Goal: Task Accomplishment & Management: Use online tool/utility

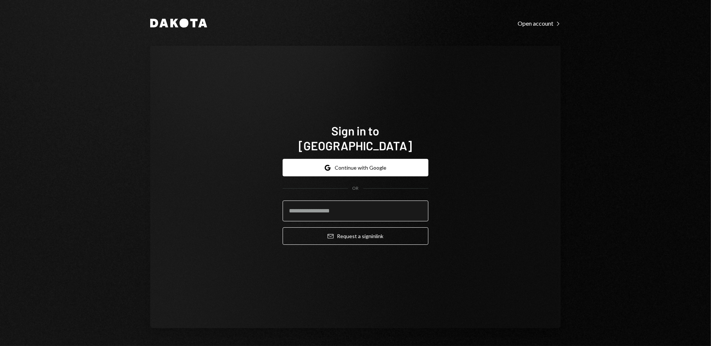
click at [337, 201] on input "email" at bounding box center [356, 211] width 146 height 21
type input "**********"
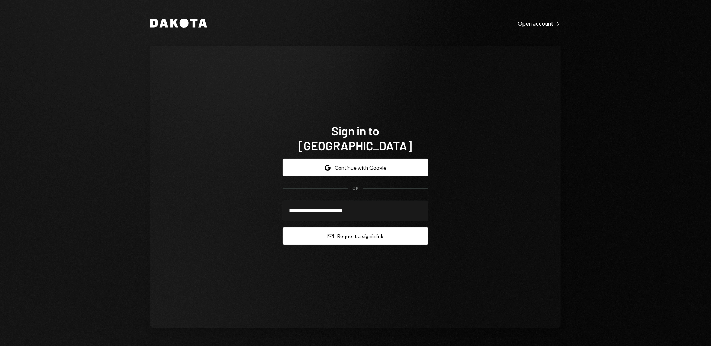
click at [353, 227] on button "Email Request a sign in link" at bounding box center [356, 235] width 146 height 17
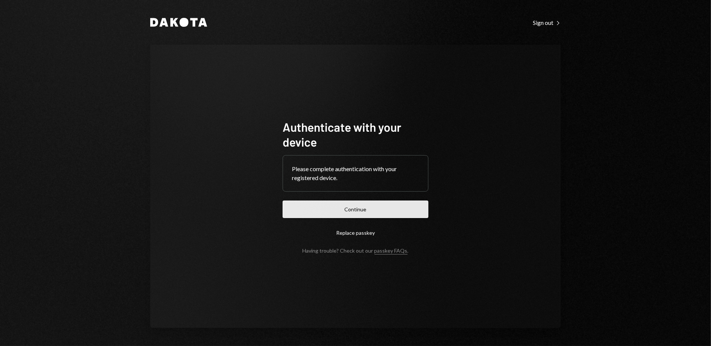
click at [387, 209] on button "Continue" at bounding box center [356, 209] width 146 height 17
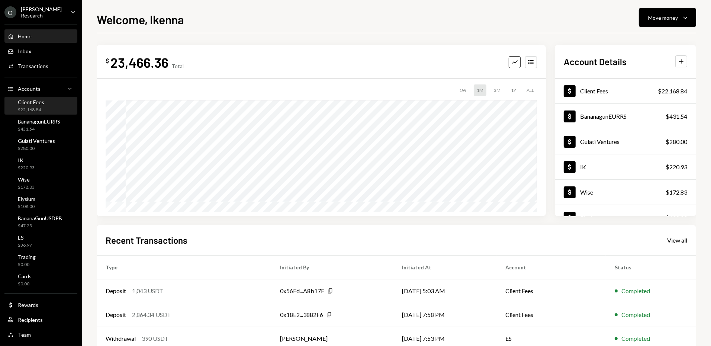
click at [56, 101] on div "Client Fees $22,168.84" at bounding box center [40, 106] width 67 height 14
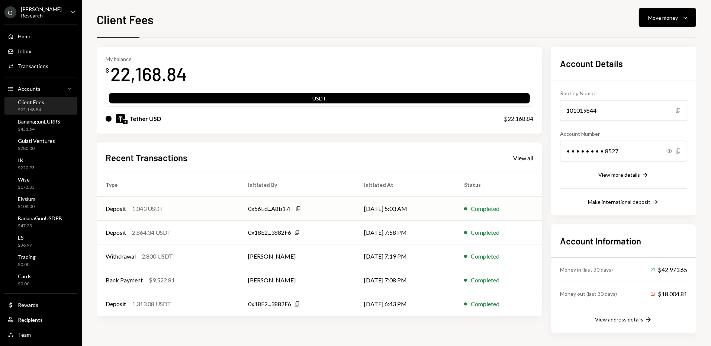
scroll to position [22, 0]
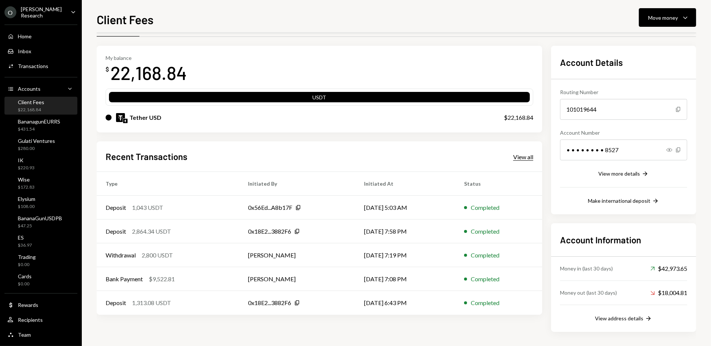
click at [522, 157] on div "View all" at bounding box center [523, 156] width 20 height 7
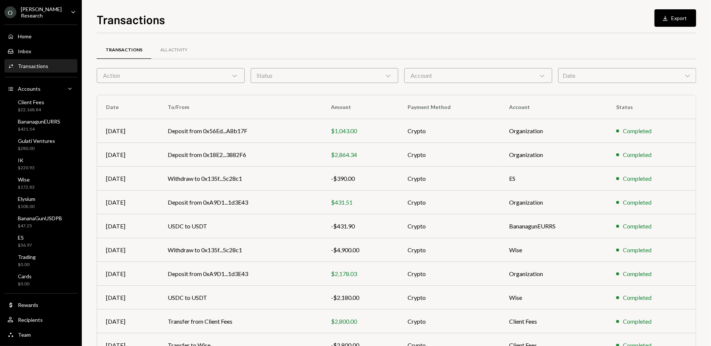
click at [405, 74] on div "Account Chevron Down" at bounding box center [478, 75] width 148 height 15
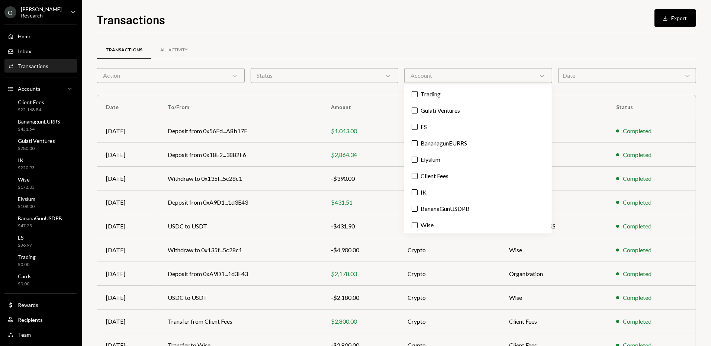
scroll to position [17, 0]
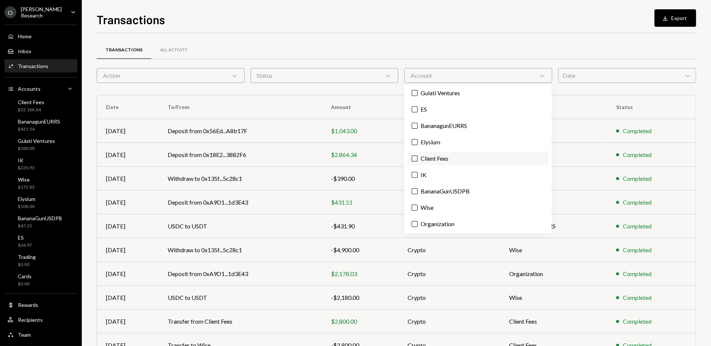
click at [436, 153] on label "Client Fees" at bounding box center [478, 158] width 142 height 13
click at [418, 156] on button "Client Fees" at bounding box center [415, 159] width 6 height 6
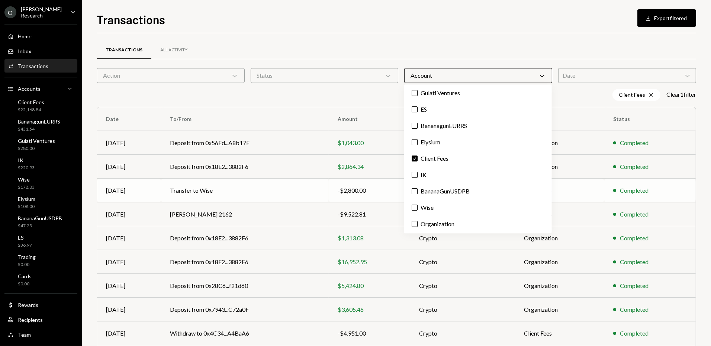
click at [329, 179] on td "Transfer to Wise" at bounding box center [245, 191] width 168 height 24
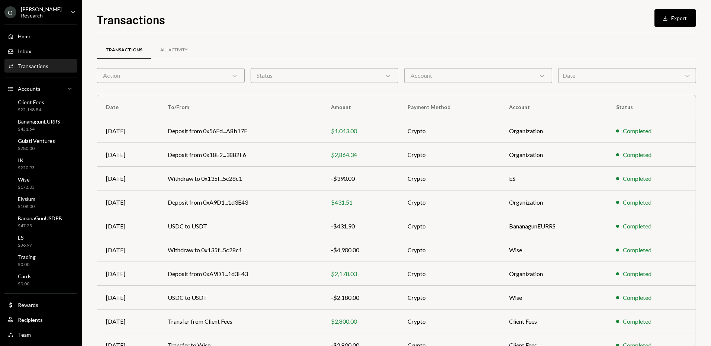
click at [442, 74] on div "Account Chevron Down" at bounding box center [478, 75] width 148 height 15
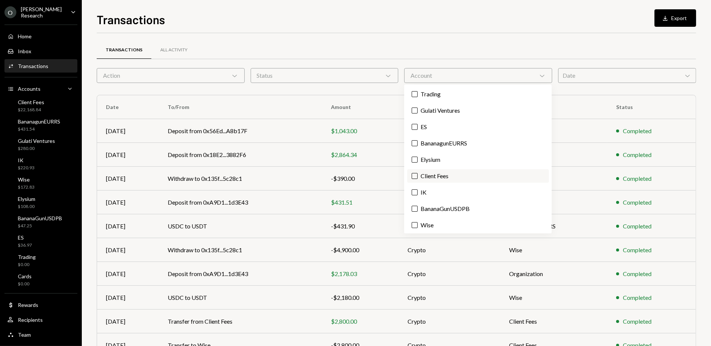
click at [443, 179] on label "Client Fees" at bounding box center [478, 175] width 142 height 13
click at [418, 179] on button "Client Fees" at bounding box center [415, 176] width 6 height 6
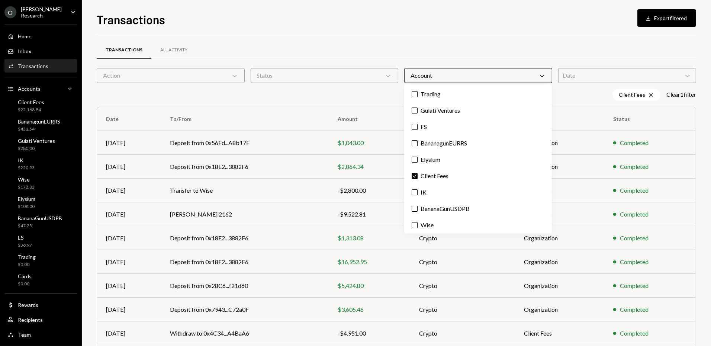
click at [348, 19] on div "Transactions Download Export filtered" at bounding box center [397, 18] width 600 height 16
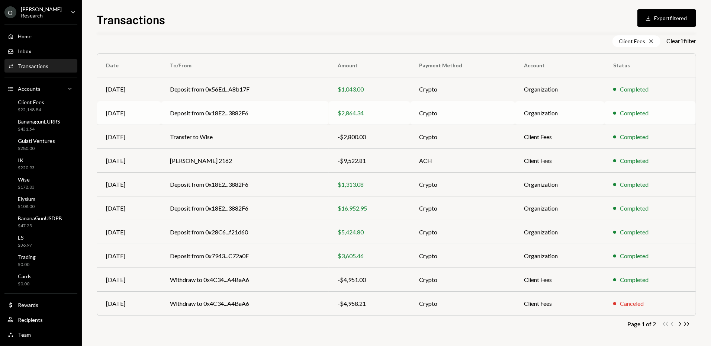
scroll to position [53, 0]
click at [351, 278] on div "-$4,951.00" at bounding box center [370, 280] width 64 height 9
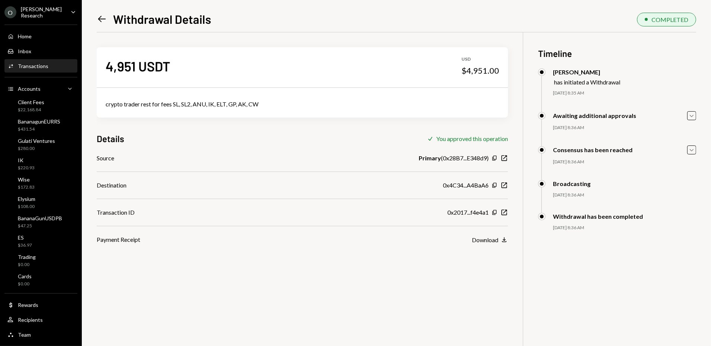
click at [215, 103] on div "crypto trader rest for fees SL, SL2, ANU, IK, ELT, GP, AK, CW" at bounding box center [303, 104] width 394 height 9
copy div "crypto trader rest for fees SL, SL2, ANU, IK, ELT, GP, AK, CW"
click at [505, 211] on icon "New Window" at bounding box center [504, 212] width 7 height 7
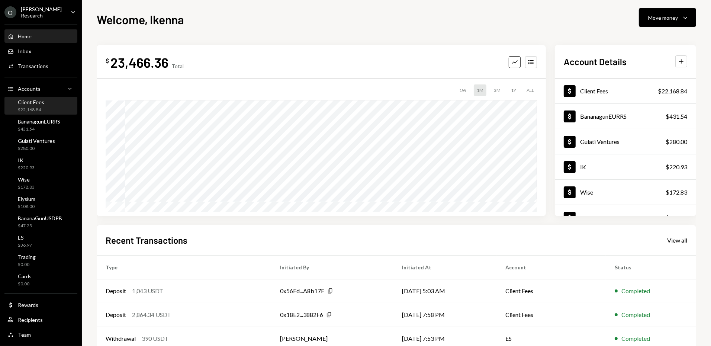
click at [53, 109] on div "Client Fees $22,168.84" at bounding box center [40, 106] width 67 height 14
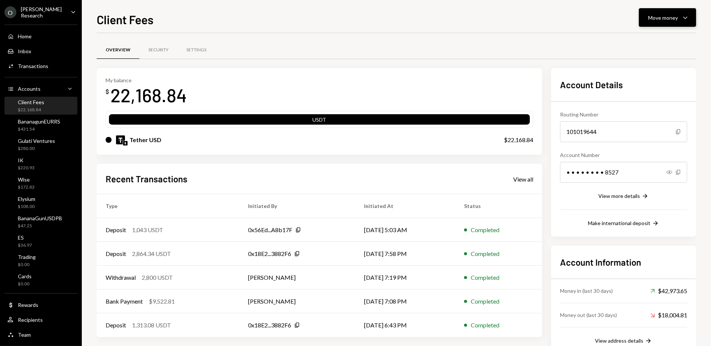
click at [660, 13] on div "Move money Caret Down" at bounding box center [668, 17] width 39 height 9
click at [652, 38] on div "Send" at bounding box center [662, 40] width 54 height 8
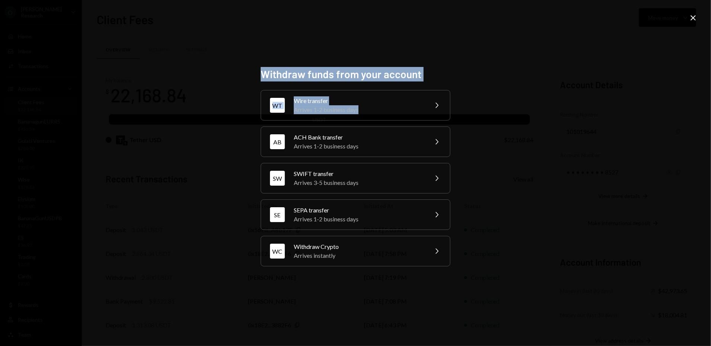
drag, startPoint x: 652, startPoint y: 38, endPoint x: 497, endPoint y: 151, distance: 191.8
click at [515, 147] on div "Withdraw funds from your account WT Wire transfer Arrives 1-2 business days Che…" at bounding box center [355, 173] width 711 height 346
click at [406, 251] on div "Arrives instantly" at bounding box center [358, 255] width 129 height 9
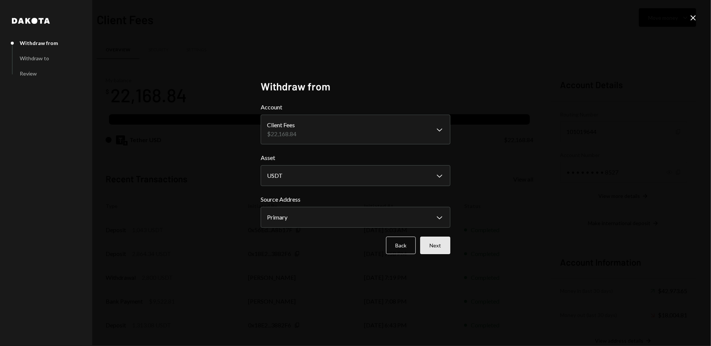
click at [439, 245] on button "Next" at bounding box center [435, 245] width 30 height 17
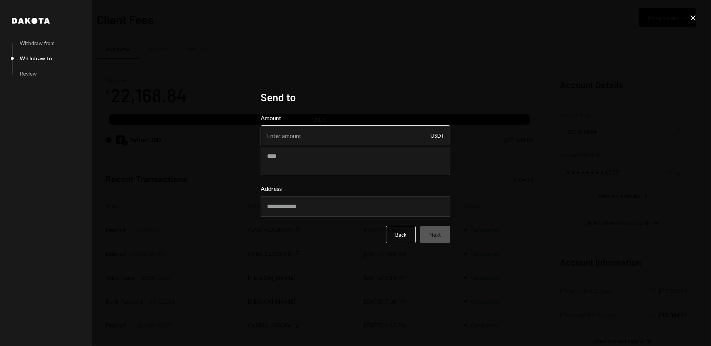
click at [337, 140] on input "Amount" at bounding box center [356, 135] width 190 height 21
click at [317, 161] on textarea at bounding box center [356, 160] width 190 height 30
type textarea "*"
click at [302, 167] on textarea at bounding box center [356, 160] width 190 height 30
click at [326, 130] on input "Amount" at bounding box center [356, 135] width 190 height 21
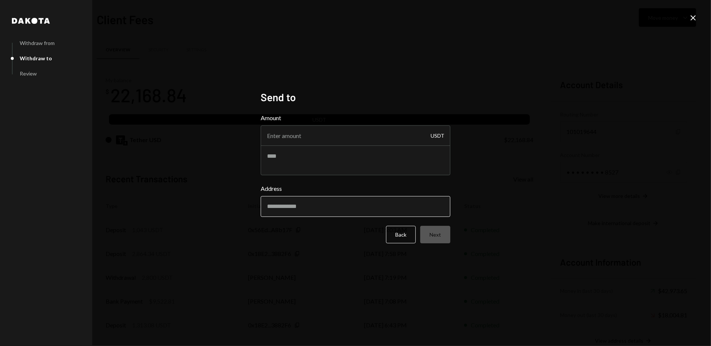
click at [279, 208] on input "Address" at bounding box center [356, 206] width 190 height 21
paste input "**********"
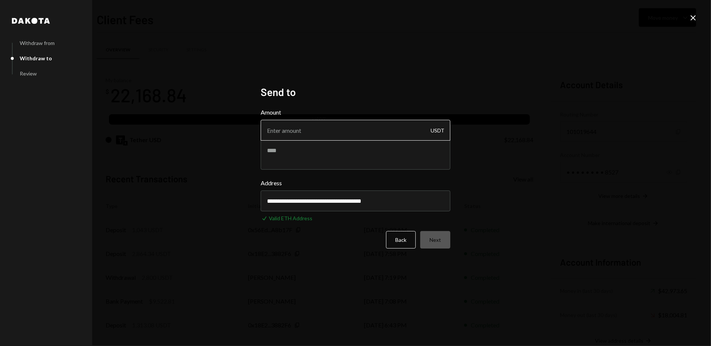
type input "**********"
click at [308, 132] on input "Amount" at bounding box center [356, 130] width 190 height 21
type input "7500"
click at [307, 144] on textarea at bounding box center [356, 155] width 190 height 30
click at [307, 154] on textarea at bounding box center [356, 155] width 190 height 30
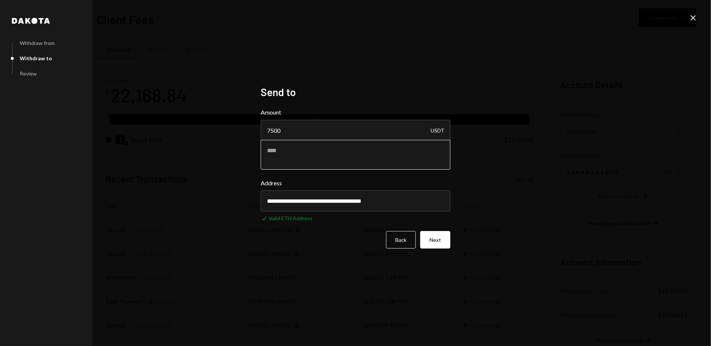
click at [307, 153] on textarea at bounding box center [356, 155] width 190 height 30
paste textarea "**********"
click at [329, 150] on textarea "**********" at bounding box center [356, 155] width 190 height 30
click at [419, 150] on textarea "**********" at bounding box center [356, 155] width 190 height 30
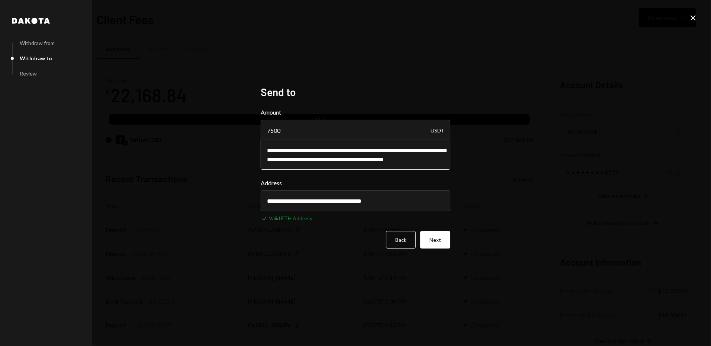
scroll to position [2, 0]
type textarea "**********"
click at [437, 242] on button "Next" at bounding box center [435, 239] width 30 height 17
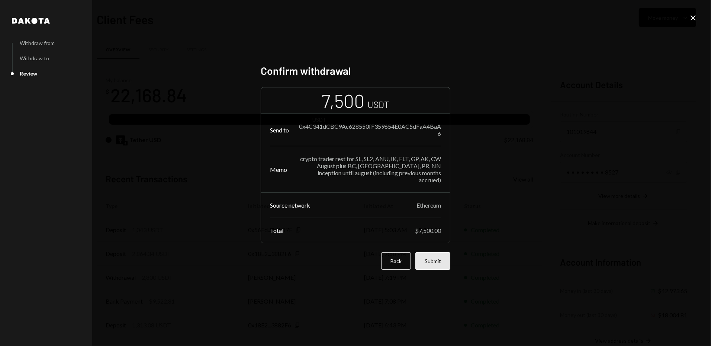
click at [436, 255] on button "Submit" at bounding box center [433, 260] width 35 height 17
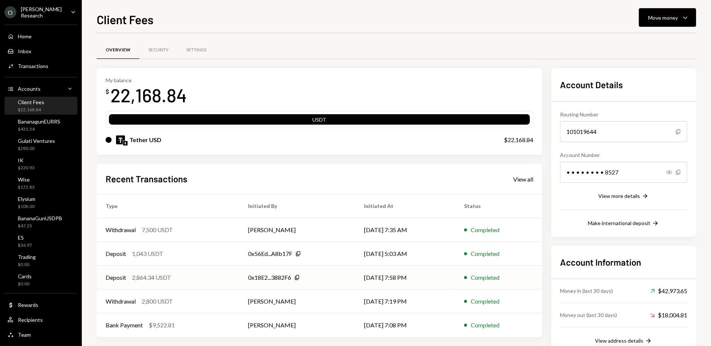
scroll to position [22, 0]
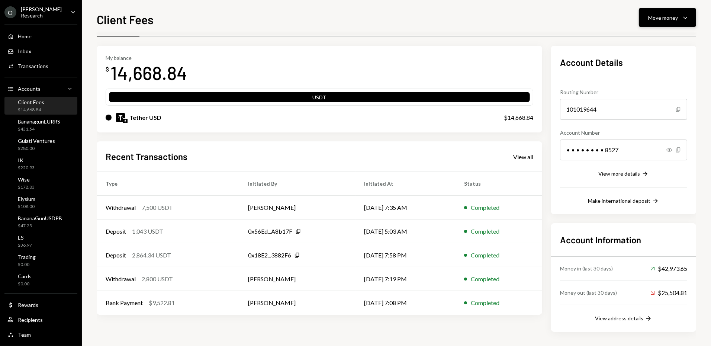
click at [684, 15] on icon "Caret Down" at bounding box center [685, 17] width 9 height 9
click at [660, 73] on div "Deposit" at bounding box center [662, 74] width 54 height 8
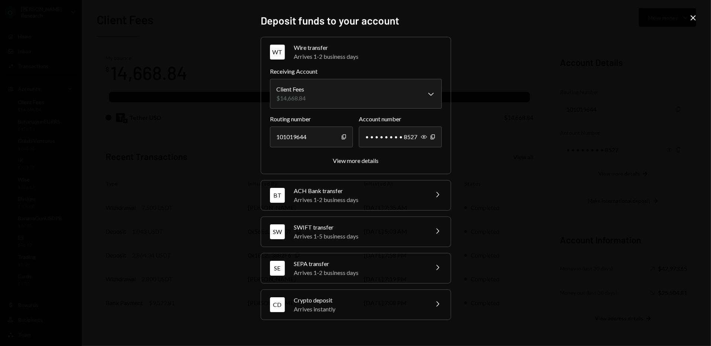
click at [368, 193] on div "ACH Bank transfer" at bounding box center [359, 190] width 130 height 9
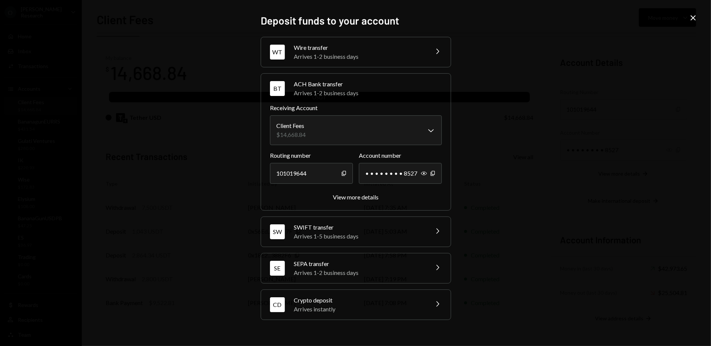
click at [385, 49] on div "Wire transfer" at bounding box center [359, 47] width 130 height 9
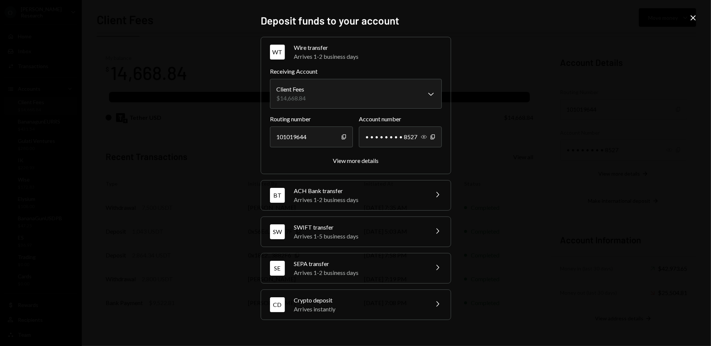
click at [424, 137] on icon "button" at bounding box center [424, 137] width 6 height 4
click at [350, 166] on div "**********" at bounding box center [356, 105] width 191 height 137
click at [350, 163] on div "View more details" at bounding box center [356, 160] width 46 height 7
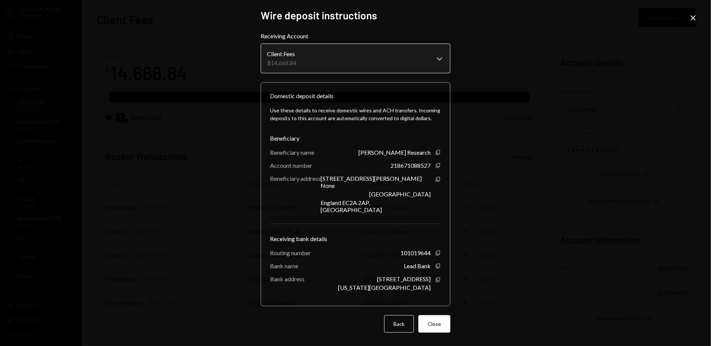
click at [444, 65] on body "O Odum Research Caret Down Home Home Inbox Inbox Activities Transactions Accoun…" at bounding box center [355, 173] width 711 height 346
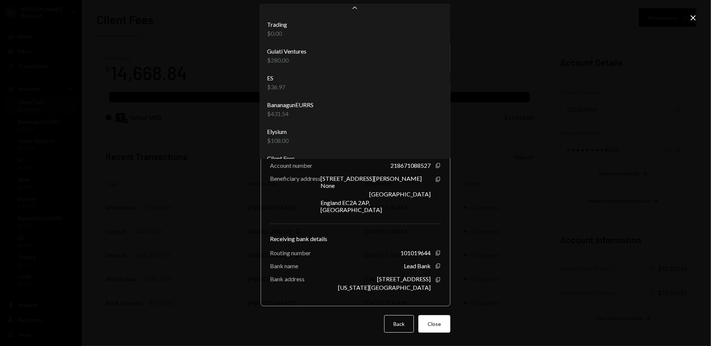
scroll to position [100, 0]
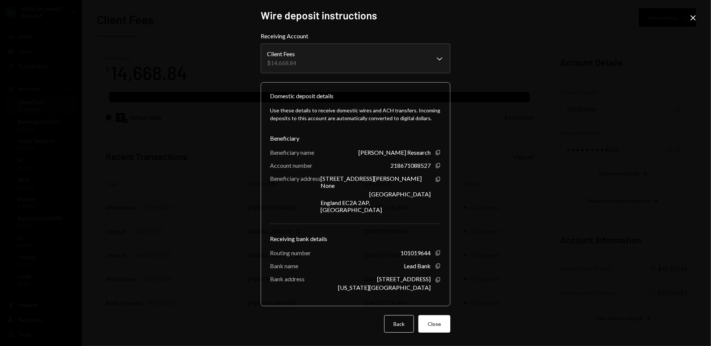
click at [484, 137] on div "**********" at bounding box center [355, 173] width 711 height 346
click at [432, 315] on button "Close" at bounding box center [435, 323] width 32 height 17
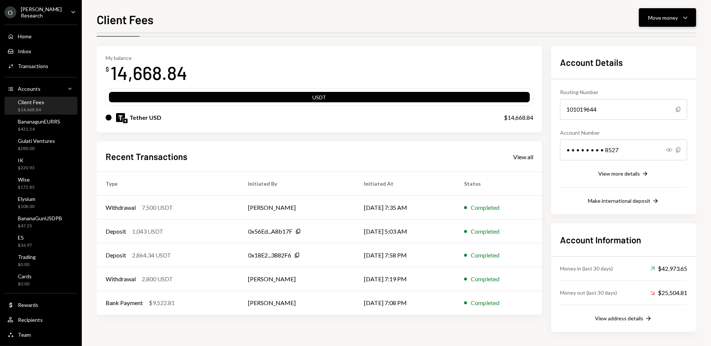
click at [678, 16] on div "Move money" at bounding box center [664, 18] width 30 height 8
click at [646, 76] on div "Deposit" at bounding box center [662, 74] width 54 height 8
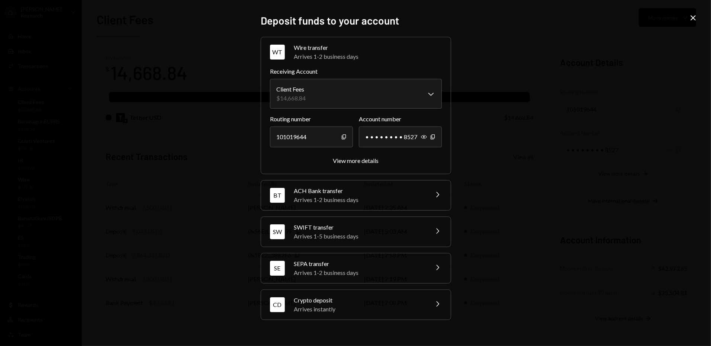
click at [331, 191] on div "ACH Bank transfer" at bounding box center [359, 190] width 130 height 9
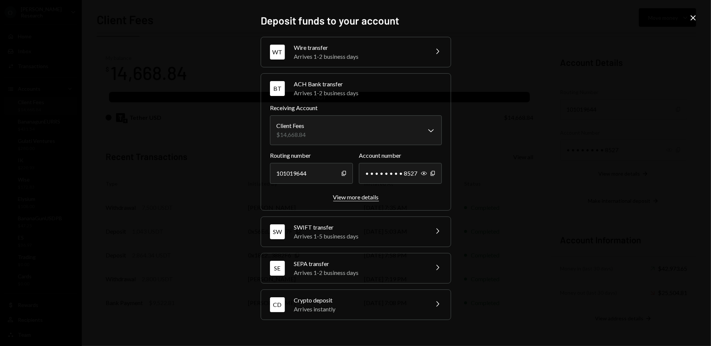
click at [365, 199] on div "View more details" at bounding box center [356, 196] width 46 height 7
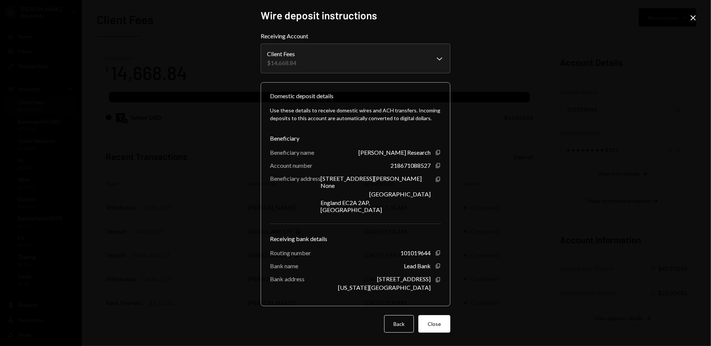
click at [692, 17] on icon "Close" at bounding box center [693, 17] width 9 height 9
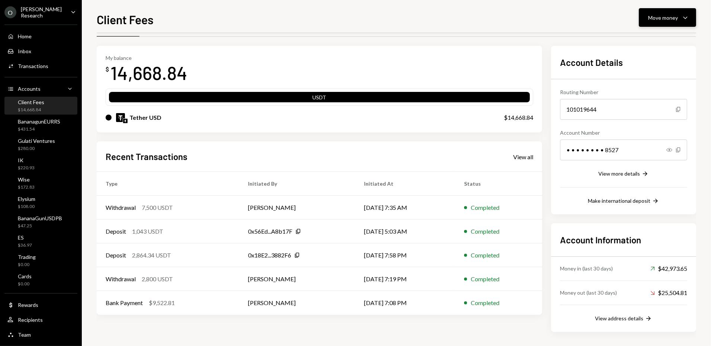
click at [646, 18] on button "Move money Caret Down" at bounding box center [667, 17] width 57 height 19
click at [645, 71] on div "Deposit" at bounding box center [662, 74] width 54 height 8
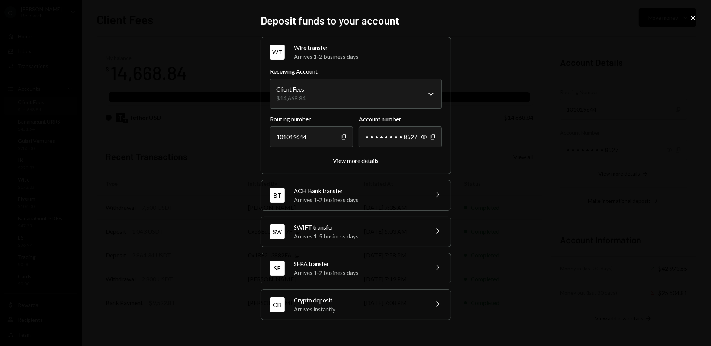
click at [348, 231] on div "SWIFT transfer" at bounding box center [359, 227] width 130 height 9
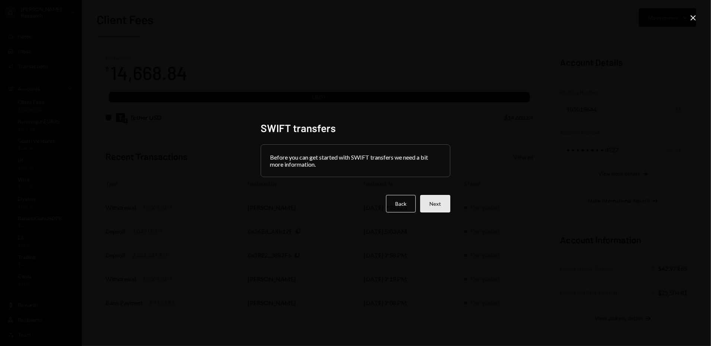
click at [438, 203] on button "Next" at bounding box center [435, 203] width 30 height 17
